Goal: Transaction & Acquisition: Purchase product/service

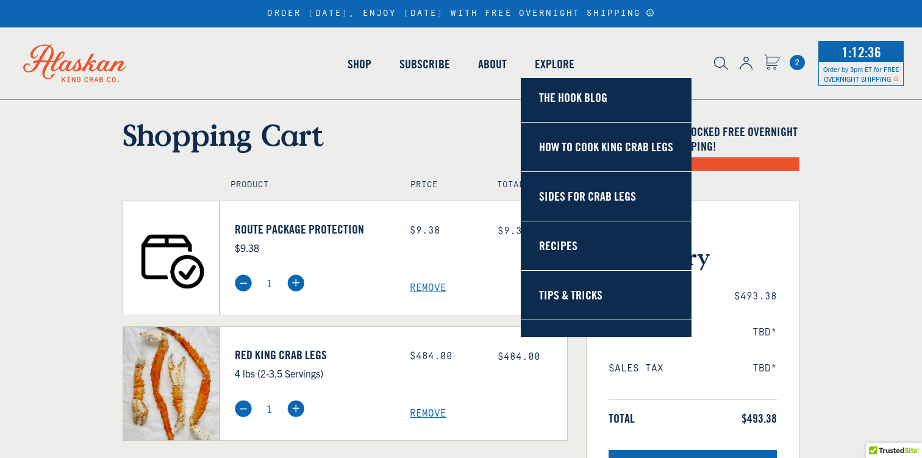
select select "40826592231503"
select select "40826730905679"
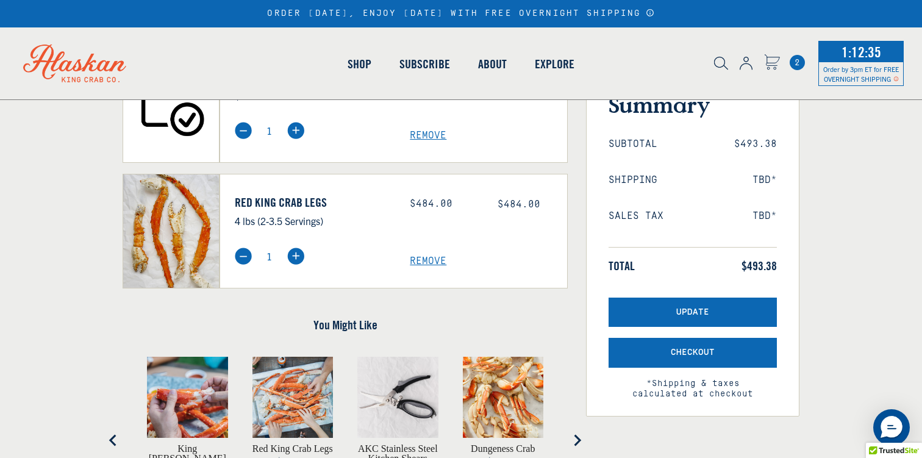
scroll to position [158, 0]
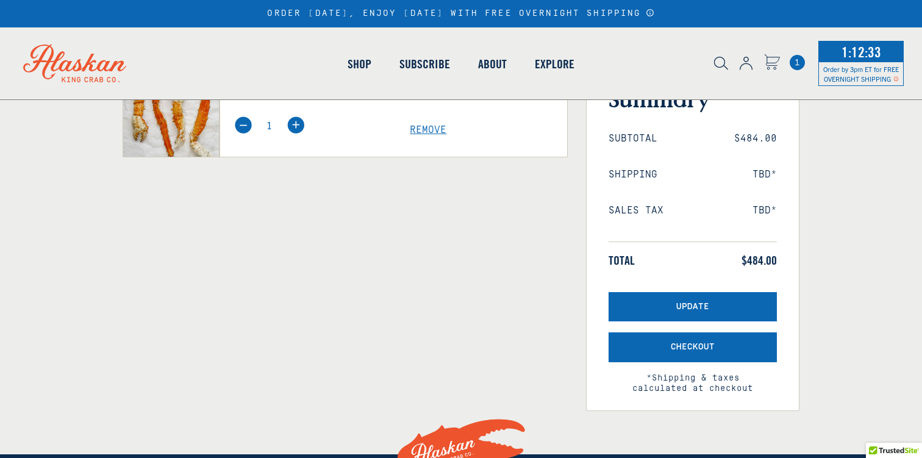
select select "40826592231503"
select select "40826730905679"
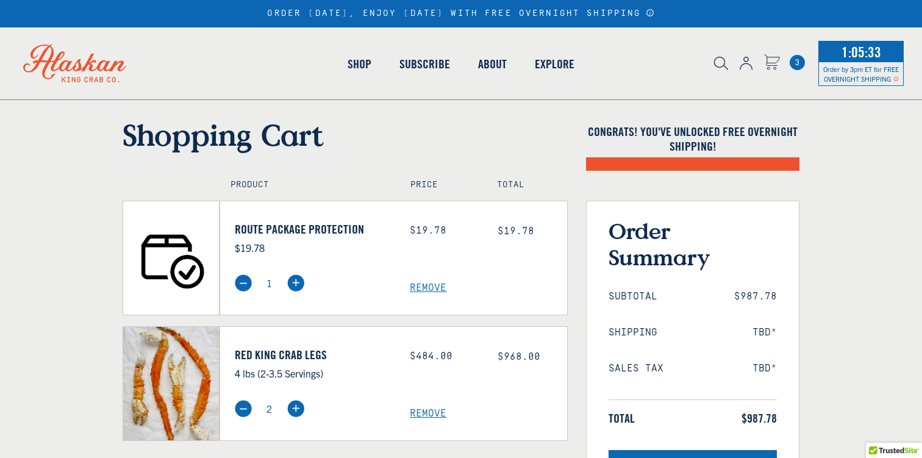
select select "40826592231503"
select select "40826730905679"
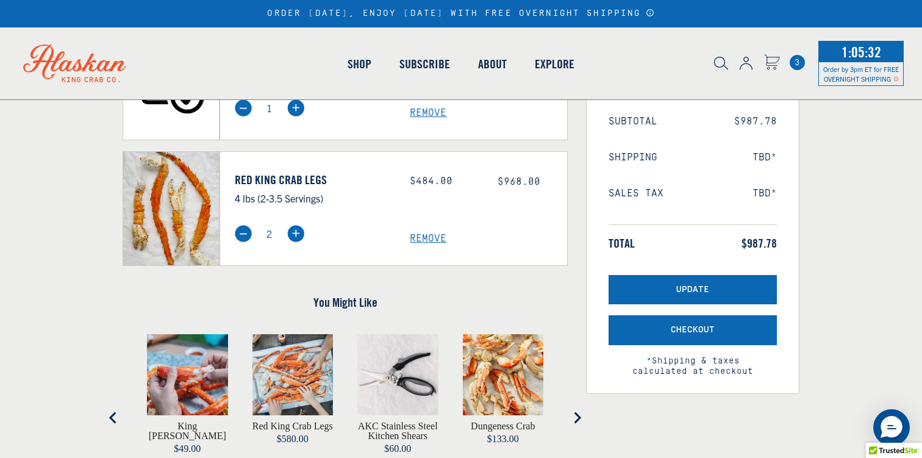
scroll to position [190, 0]
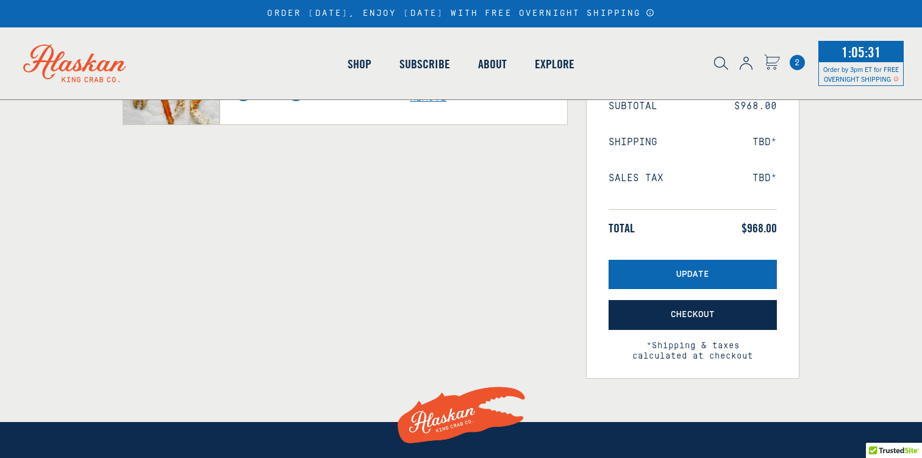
select select "40826592231503"
select select "40826730905679"
